Goal: Task Accomplishment & Management: Manage account settings

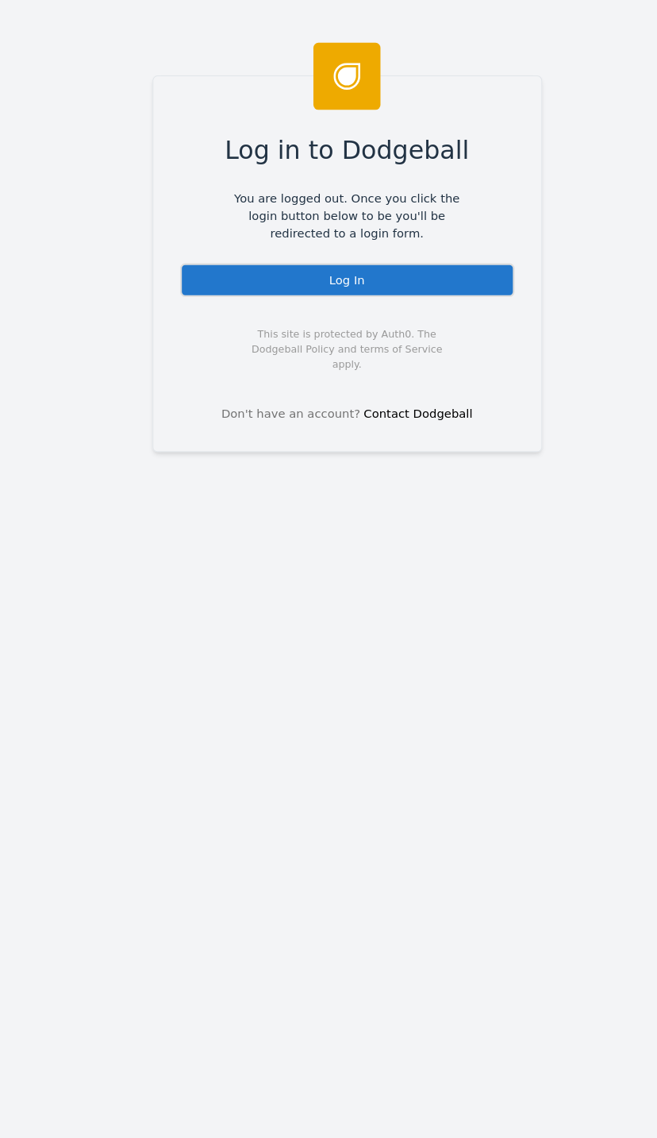
click at [229, 256] on div "Log In" at bounding box center [329, 265] width 317 height 32
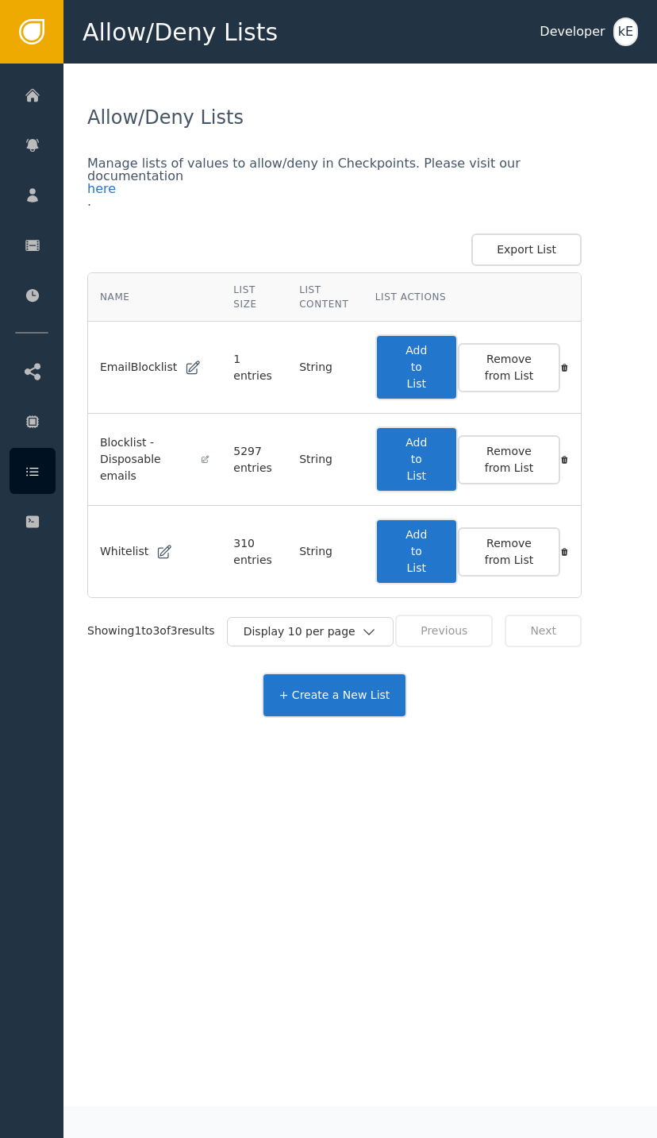
click at [30, 204] on div at bounding box center [33, 194] width 46 height 46
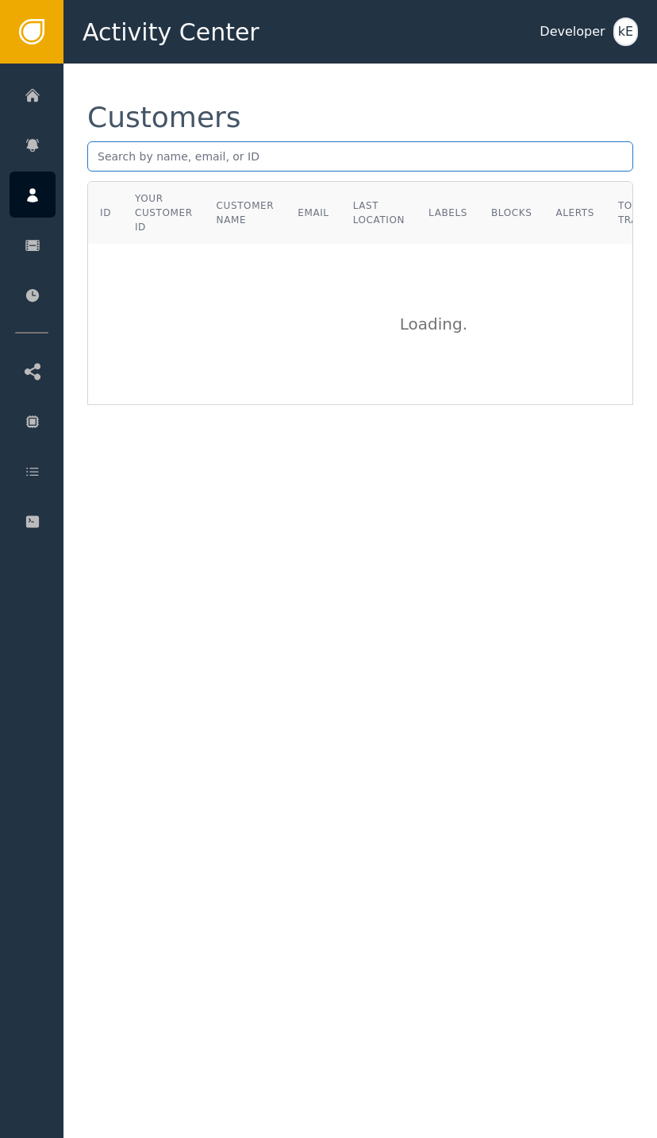
click at [329, 165] on input "text" at bounding box center [360, 156] width 546 height 30
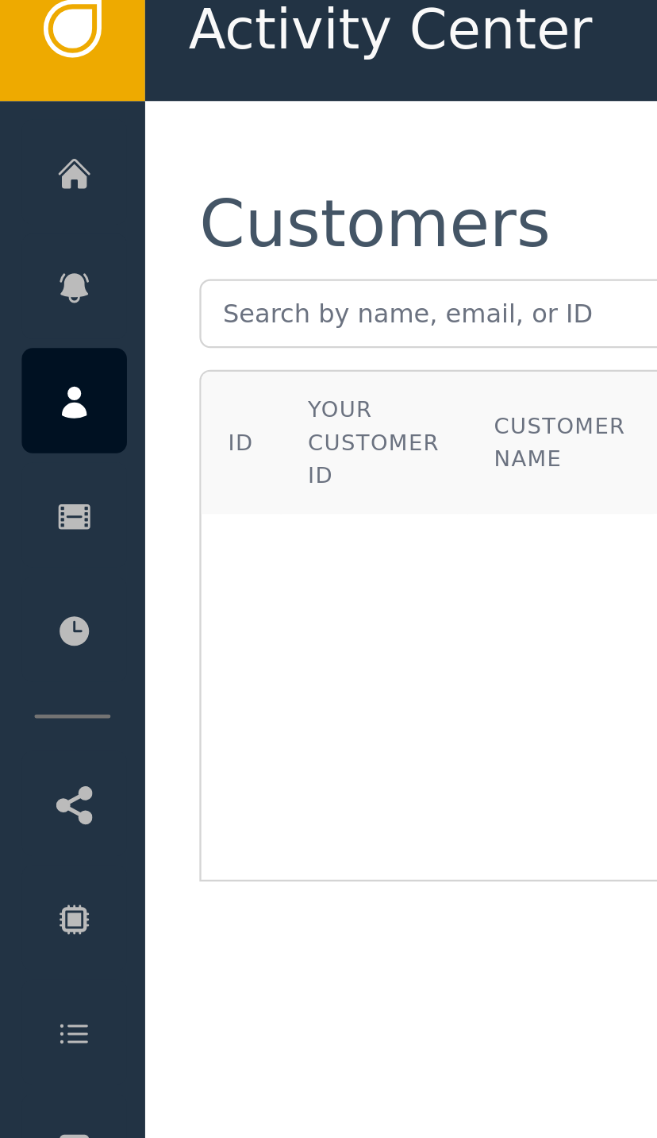
click at [110, 118] on div "Customers" at bounding box center [360, 142] width 546 height 78
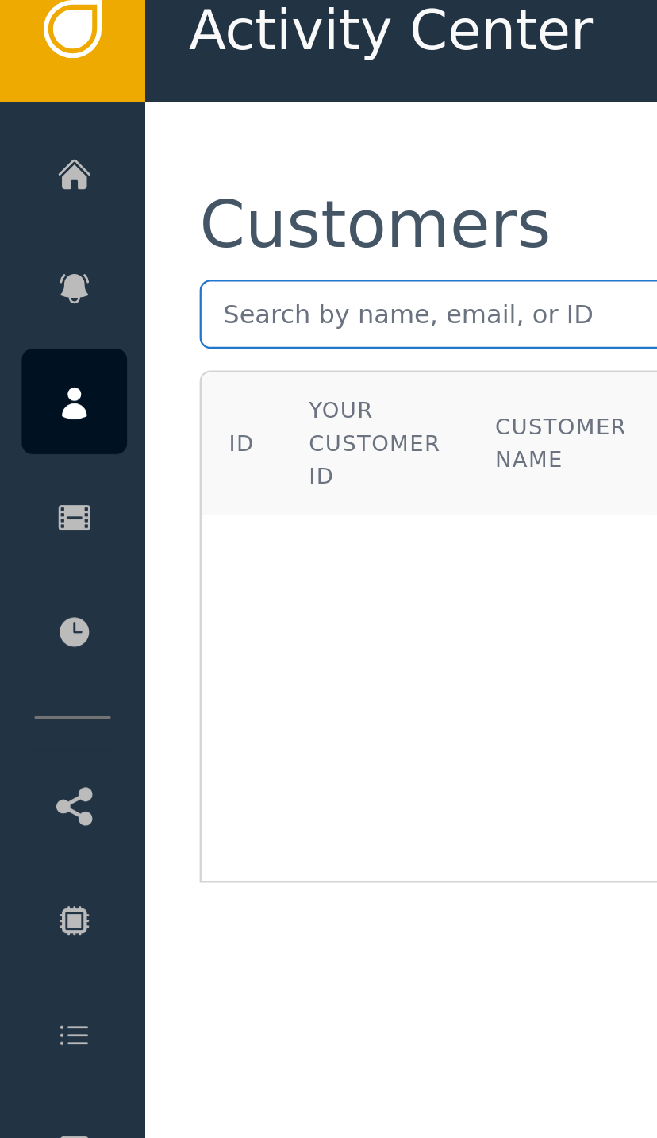
click at [112, 141] on input "text" at bounding box center [360, 156] width 546 height 30
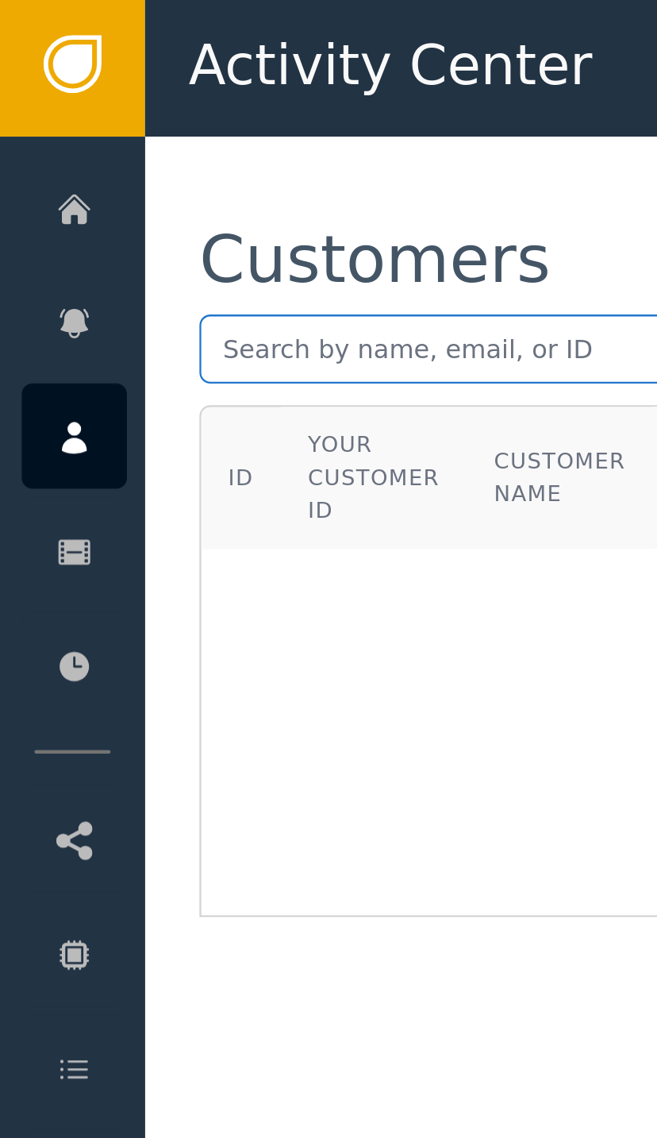
paste input "awelewaomotola7@gmail.com"
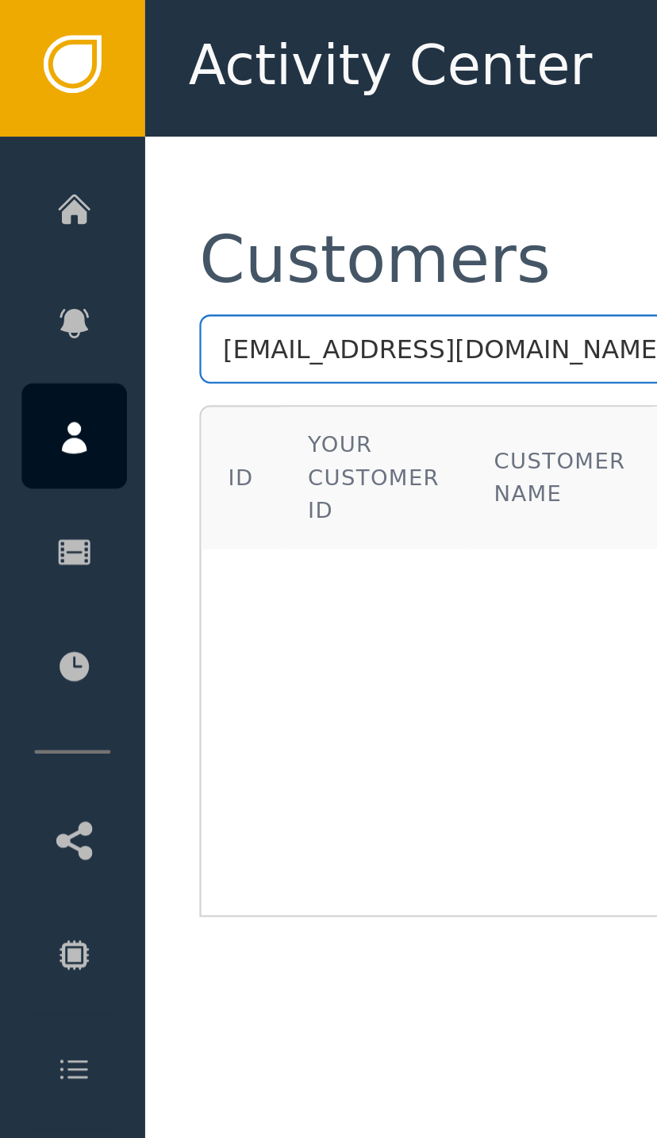
type input "awelewaomotola7@gmail.com"
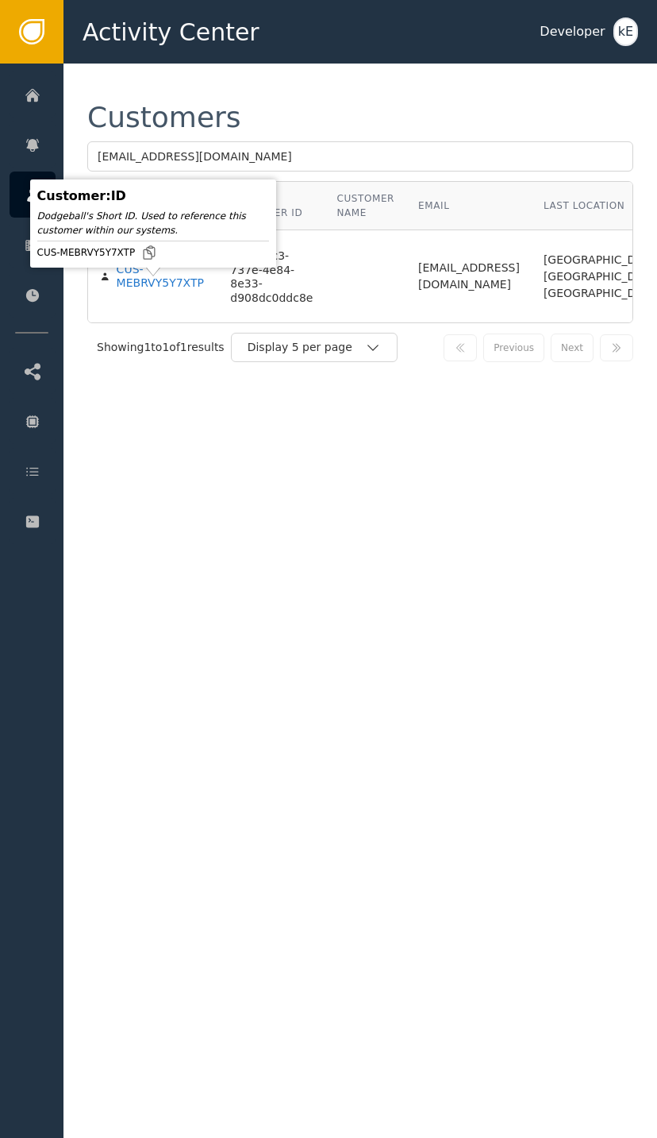
click at [149, 290] on div "CUS-MEBRVY5Y7XTP" at bounding box center [162, 277] width 91 height 28
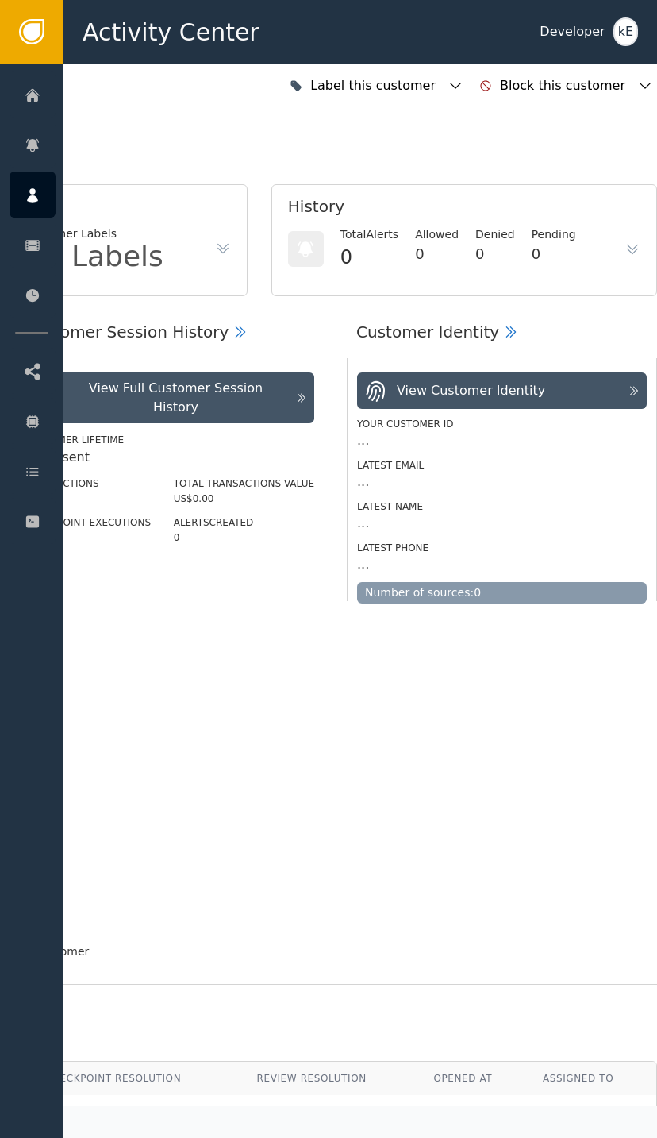
scroll to position [0, 426]
click at [464, 83] on icon "button" at bounding box center [456, 86] width 16 height 16
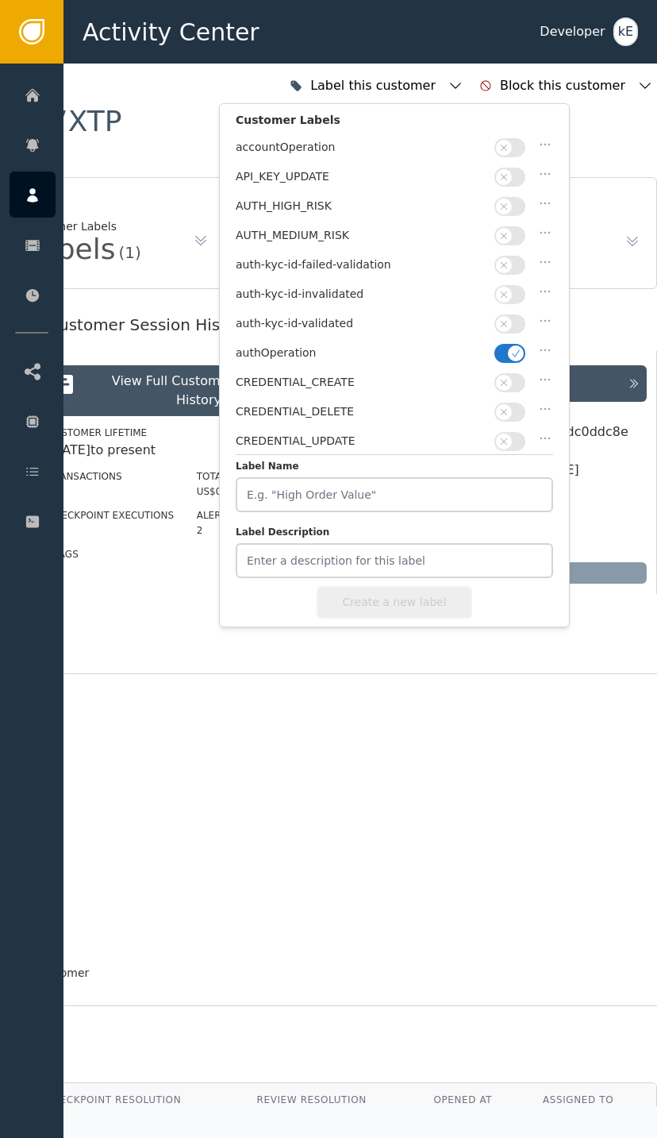
click at [507, 318] on icon "button" at bounding box center [504, 323] width 11 height 11
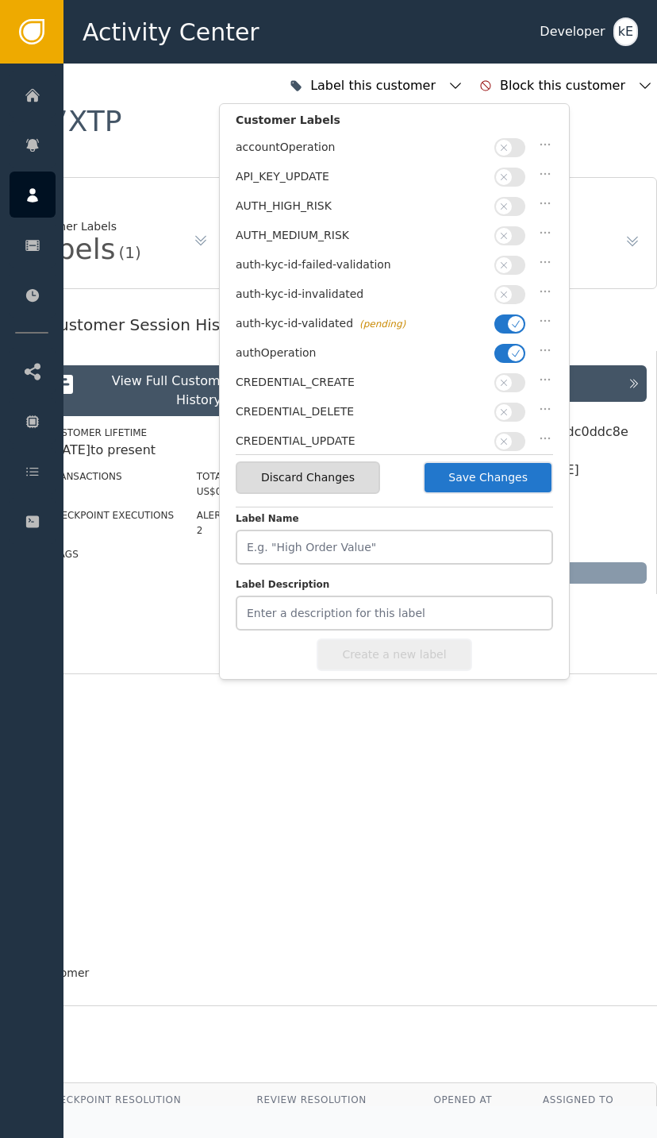
click at [512, 468] on button "Save Changes" at bounding box center [488, 477] width 130 height 33
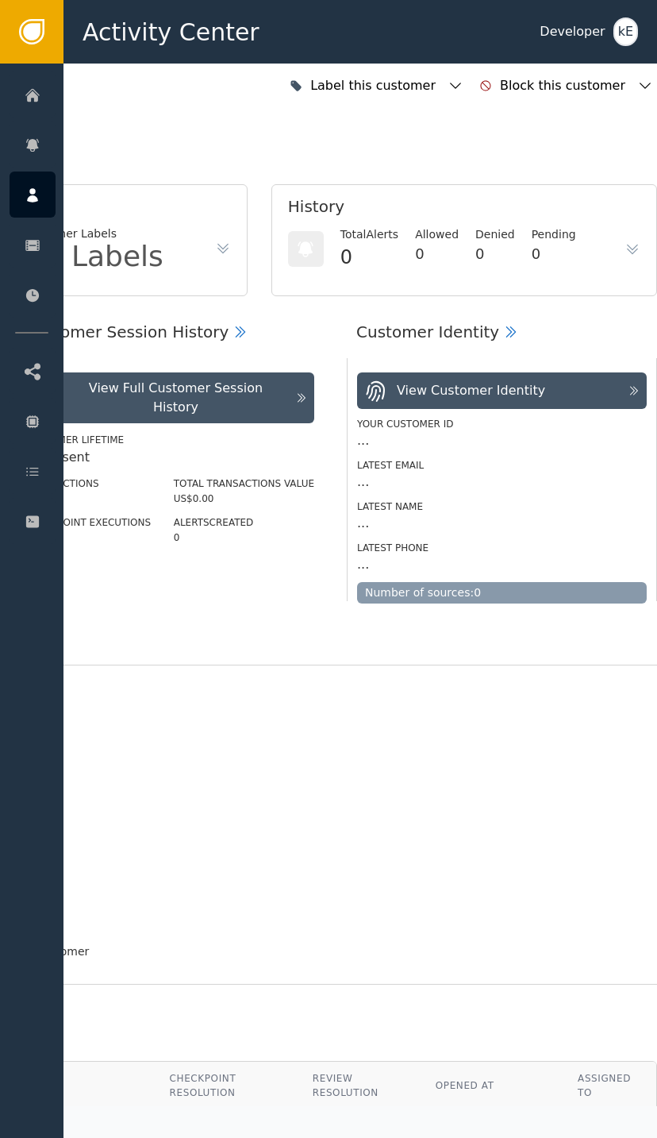
click at [44, 461] on div at bounding box center [33, 471] width 46 height 46
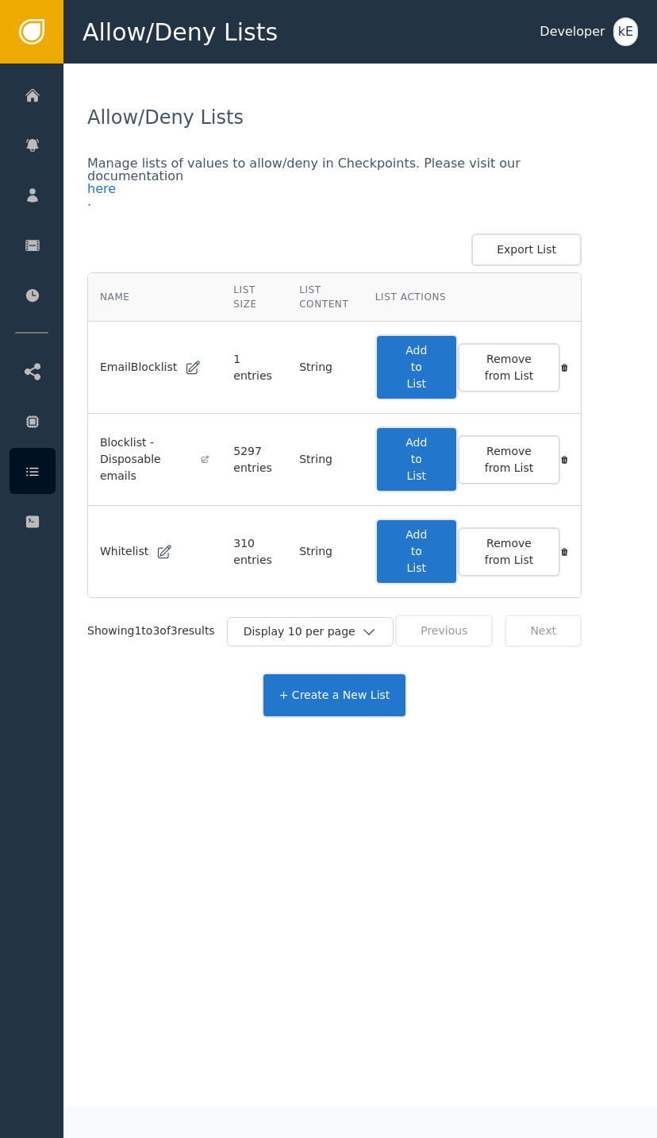
click at [435, 541] on button "Add to List" at bounding box center [417, 551] width 83 height 66
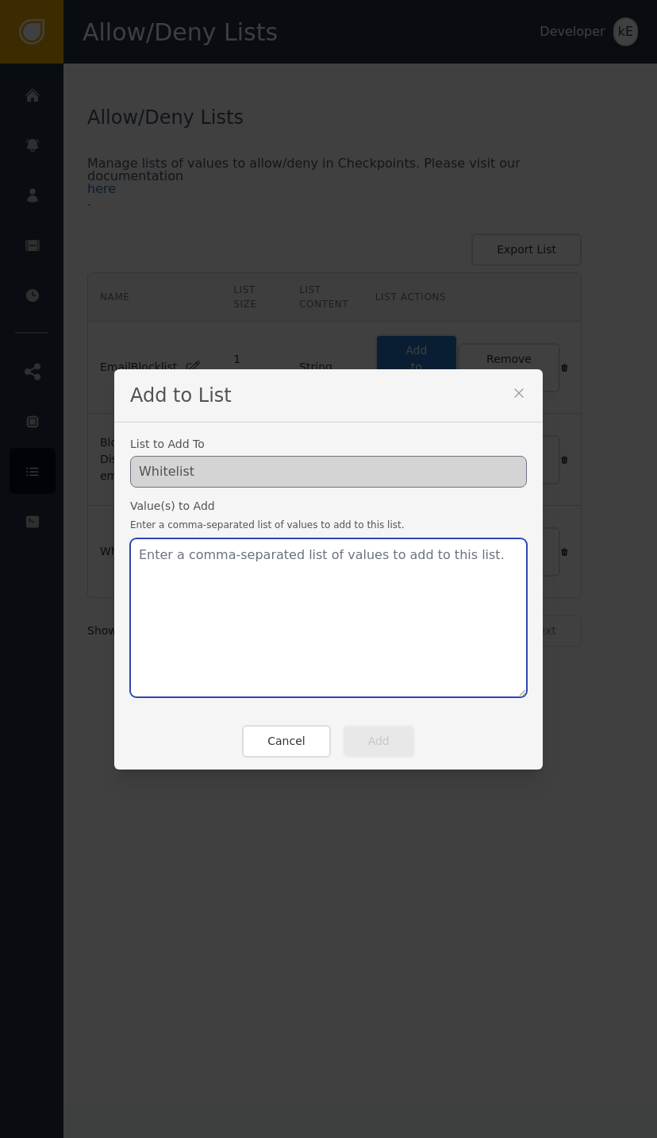
click at [264, 557] on textarea at bounding box center [328, 617] width 397 height 159
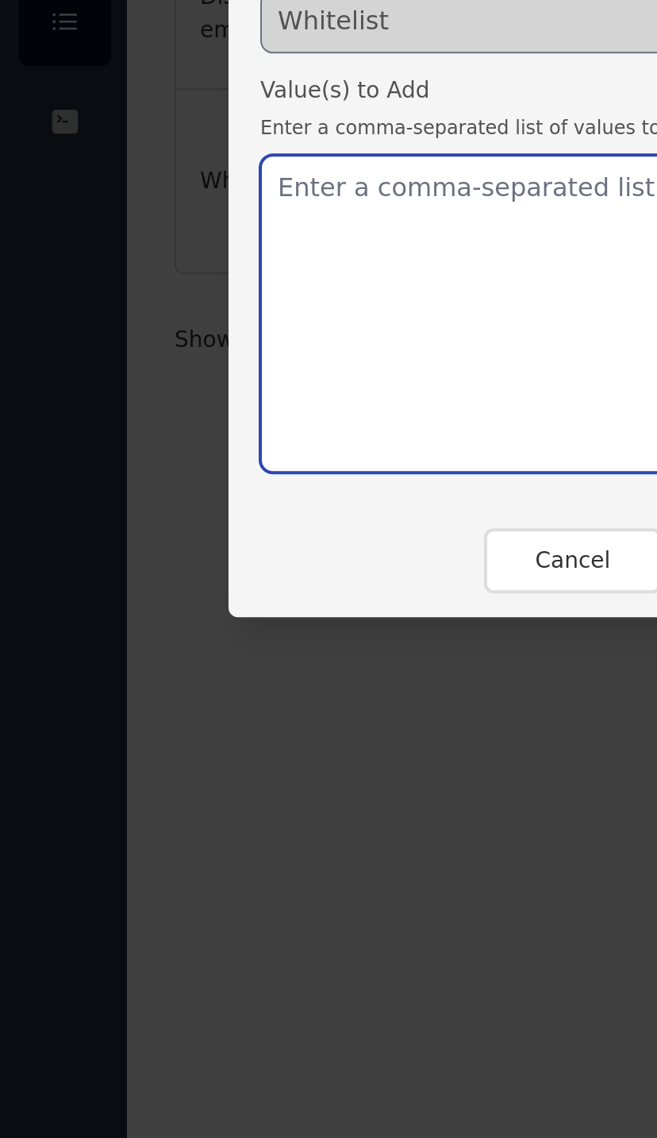
click at [175, 538] on textarea at bounding box center [328, 617] width 397 height 159
paste textarea "awelewaomotola7@gmail.com"
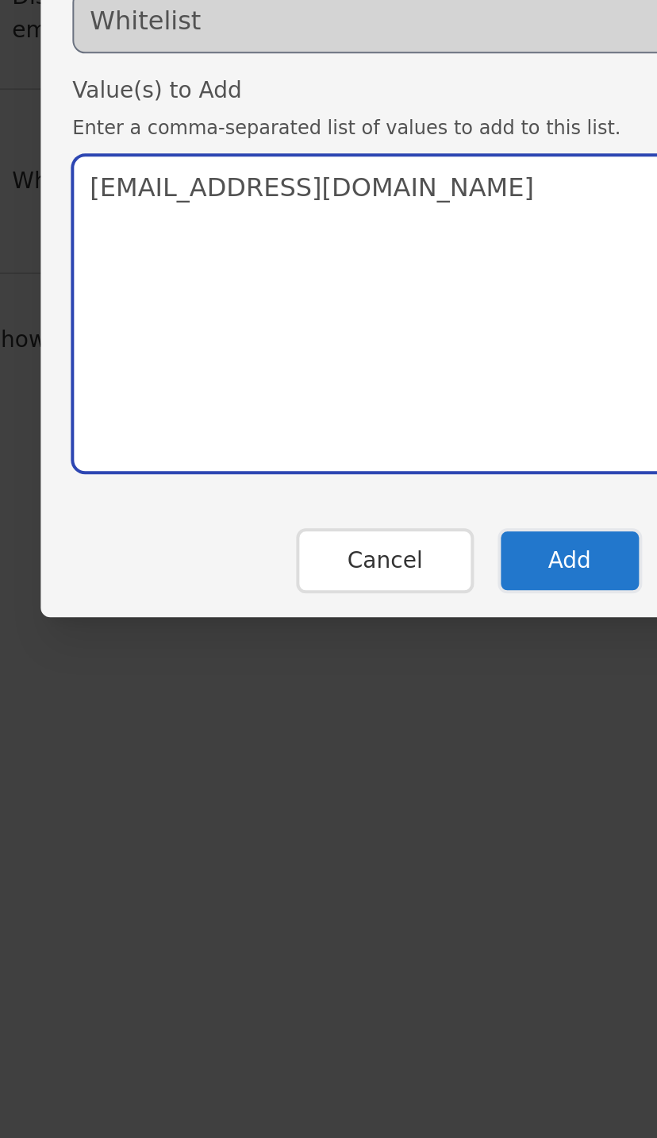
type textarea "awelewaomotola7@gmail.com"
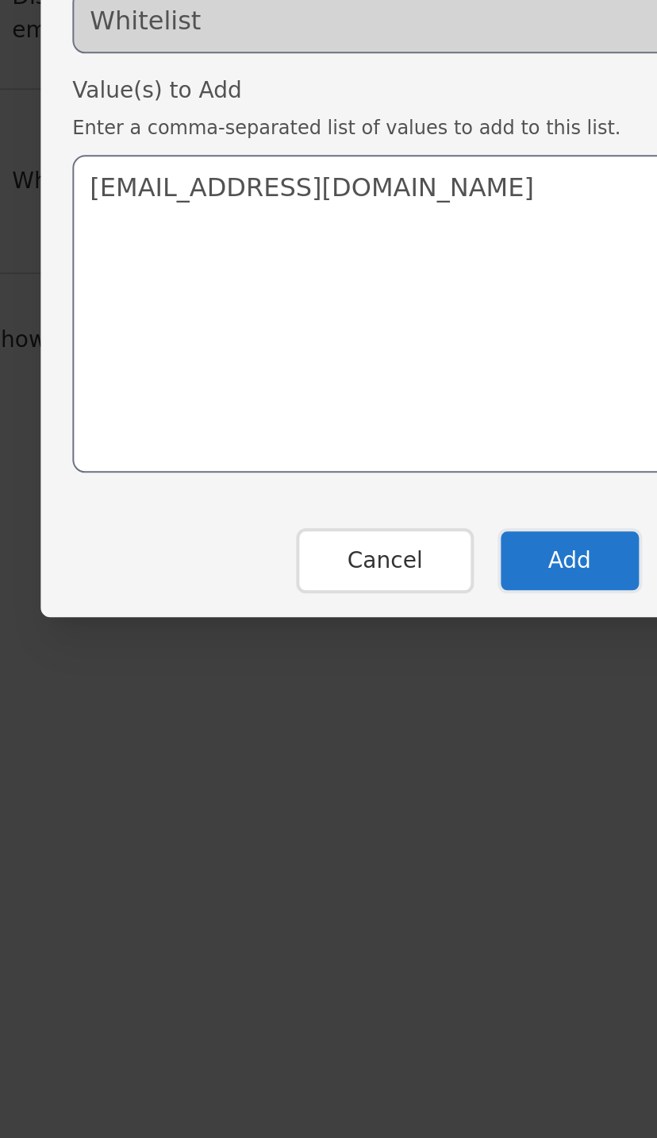
click at [343, 725] on button "Add" at bounding box center [379, 741] width 72 height 33
